Goal: Check status

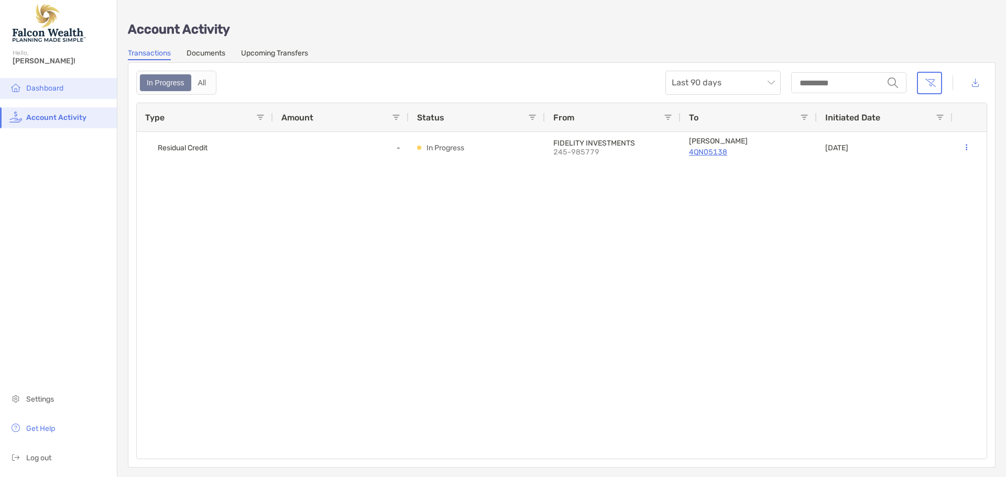
click at [69, 91] on li "Dashboard" at bounding box center [58, 88] width 117 height 21
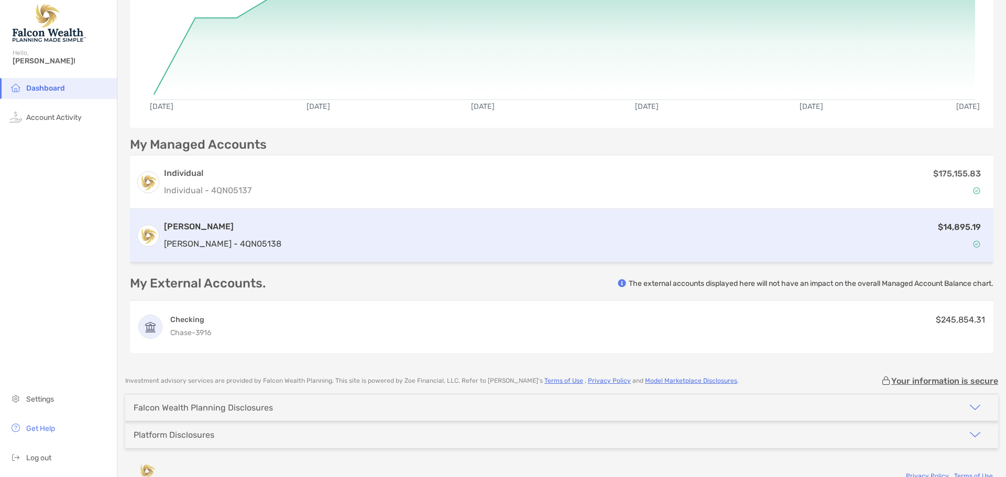
scroll to position [157, 0]
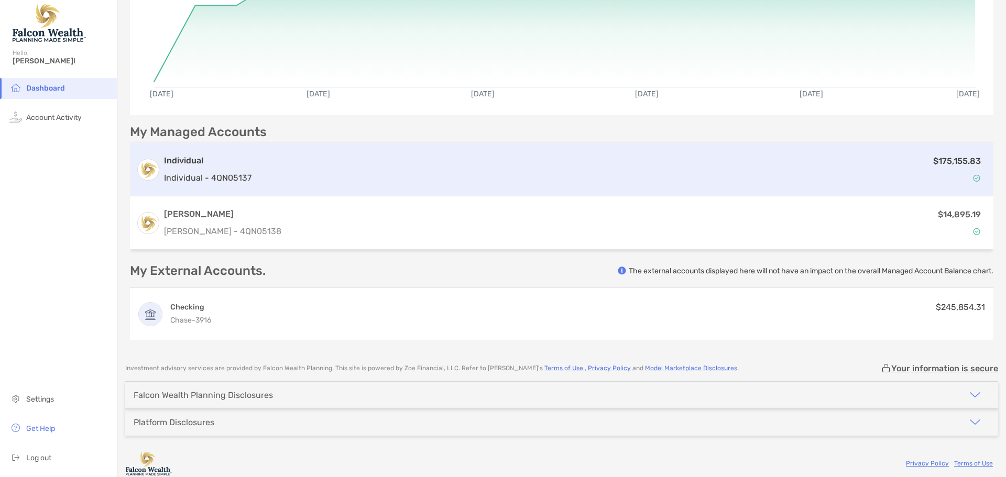
click at [543, 185] on div "Individual Individual - 4QN05137 $175,155.83" at bounding box center [561, 169] width 863 height 53
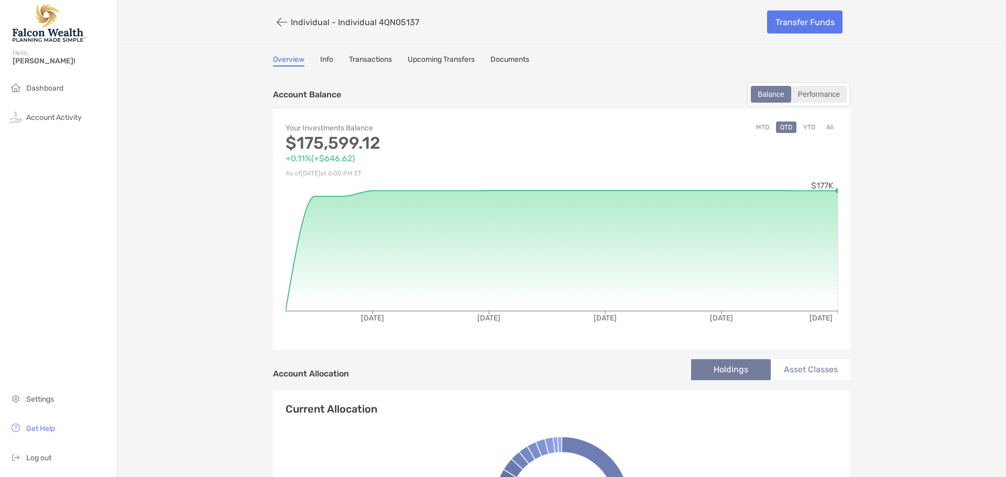
click at [819, 94] on div "Performance" at bounding box center [818, 94] width 53 height 15
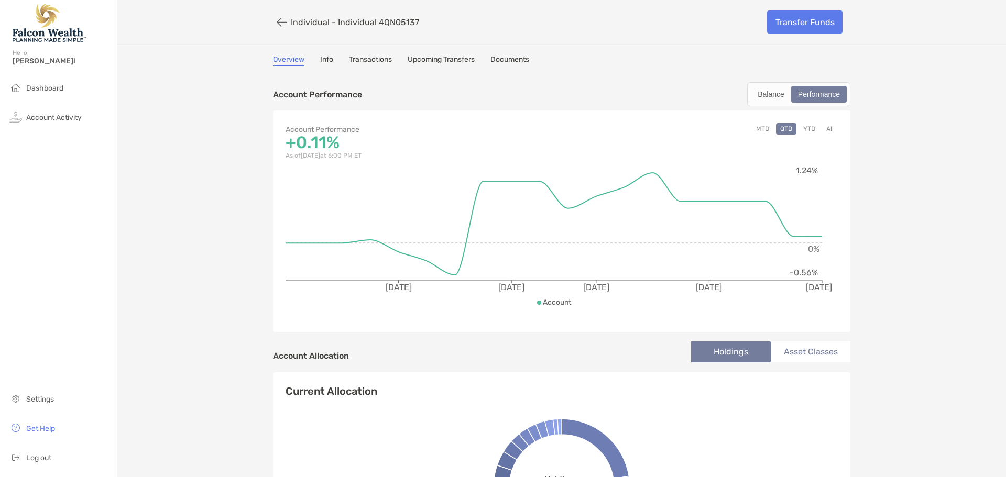
click at [804, 133] on button "YTD" at bounding box center [809, 129] width 20 height 12
